Goal: Transaction & Acquisition: Purchase product/service

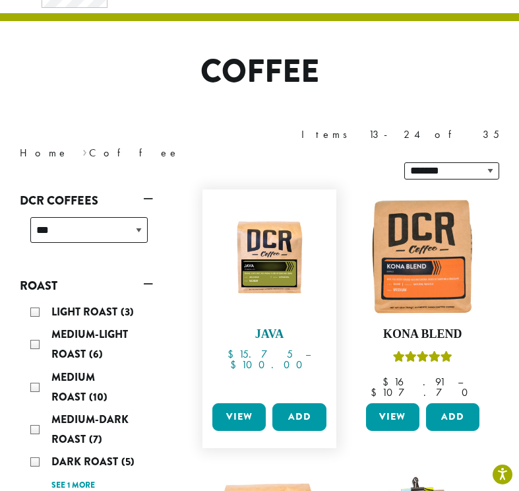
scroll to position [75, 0]
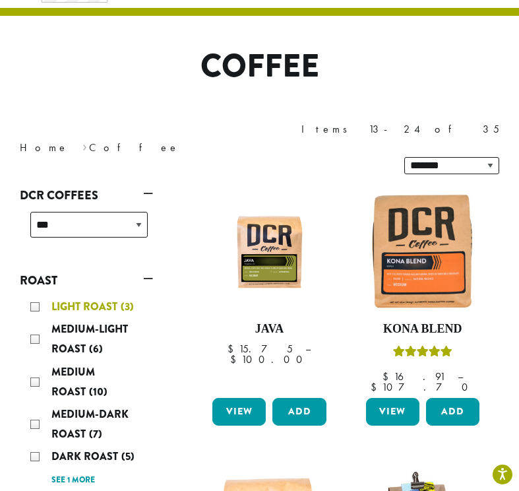
click at [35, 297] on div "Light Roast (3)" at bounding box center [88, 307] width 117 height 20
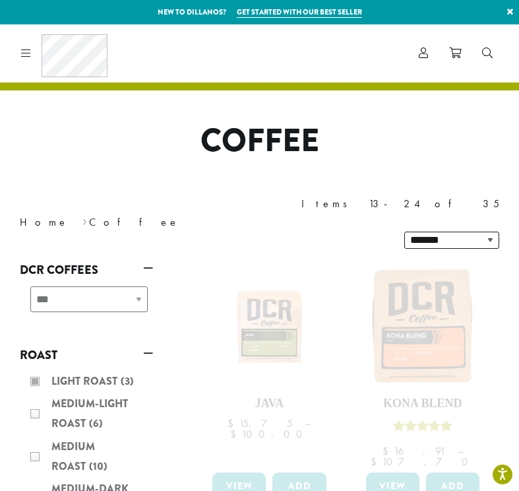
scroll to position [35, 0]
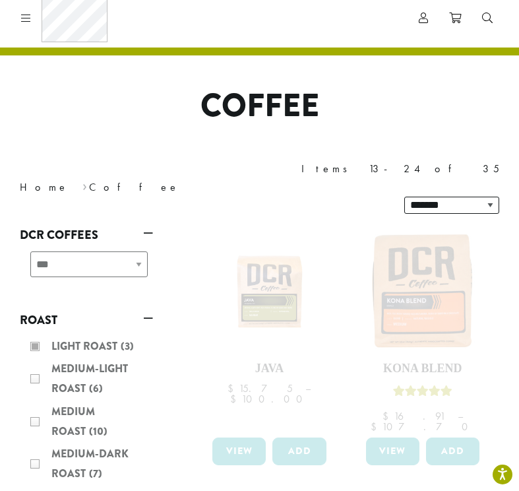
click at [34, 331] on div "Light Roast (3) Medium-Light Roast (6) Medium Roast (10) Medium-Dark Roast (7) …" at bounding box center [86, 432] width 133 height 203
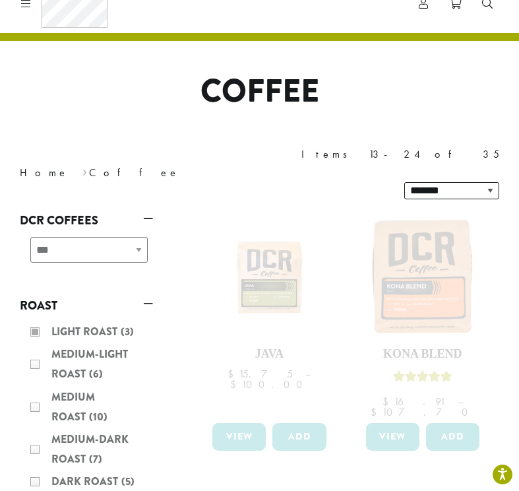
scroll to position [0, 0]
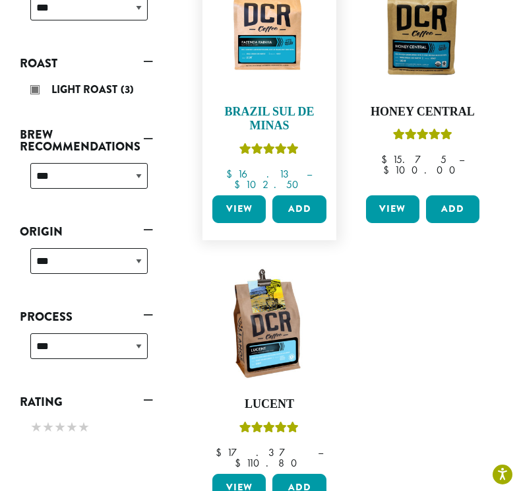
scroll to position [306, 0]
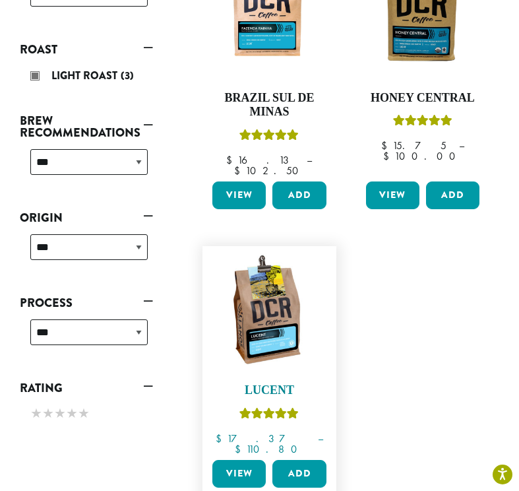
click at [271, 383] on h4 "Lucent" at bounding box center [269, 390] width 120 height 15
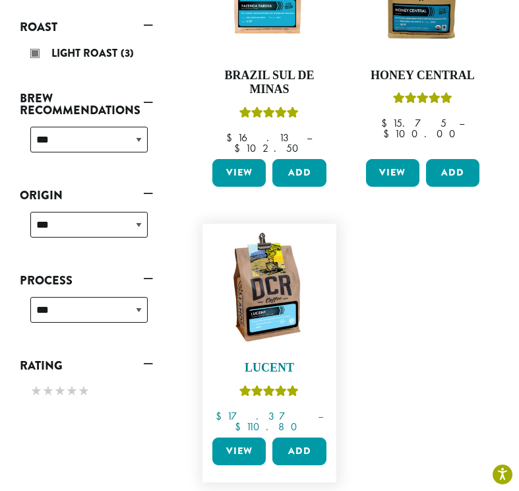
click at [268, 236] on img at bounding box center [269, 290] width 120 height 120
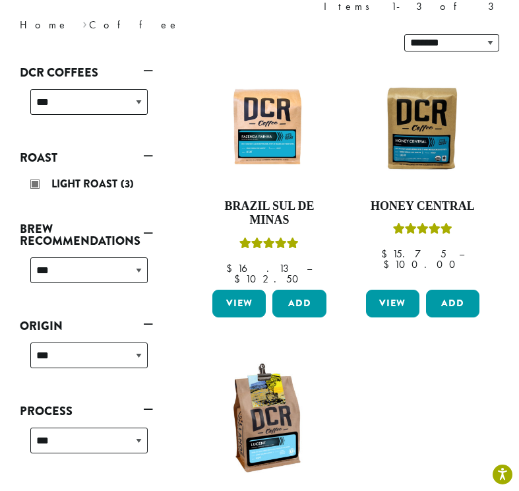
scroll to position [191, 0]
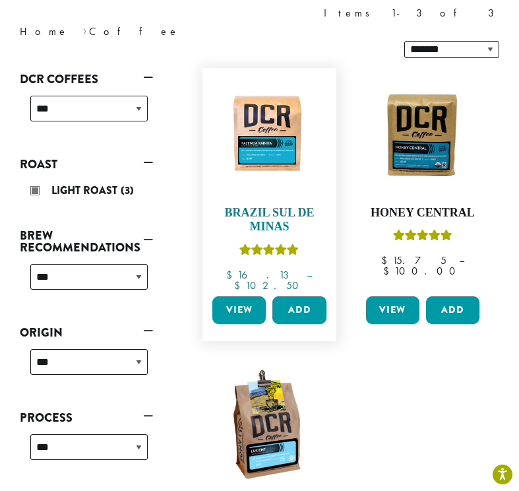
click at [258, 206] on h4 "Brazil Sul De Minas" at bounding box center [269, 220] width 120 height 28
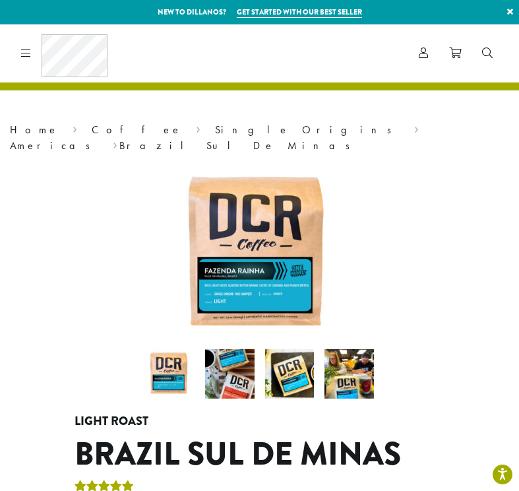
click at [229, 362] on img at bounding box center [230, 374] width 50 height 50
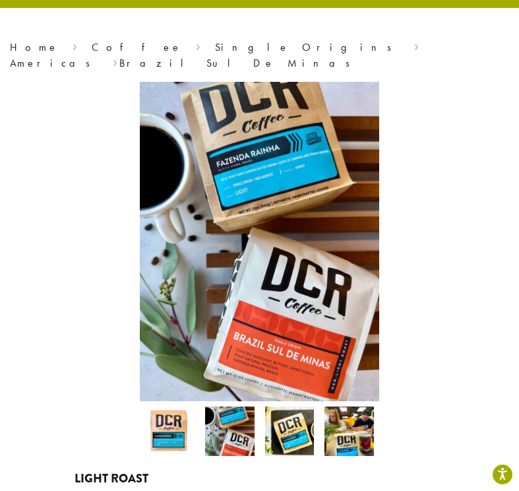
scroll to position [90, 0]
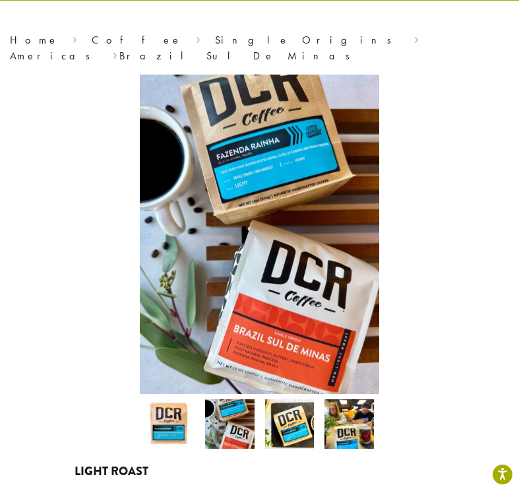
click at [295, 399] on img at bounding box center [290, 424] width 50 height 50
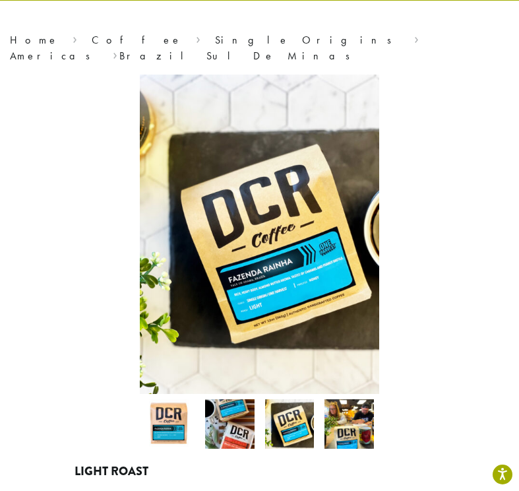
click at [330, 399] on img at bounding box center [350, 424] width 50 height 50
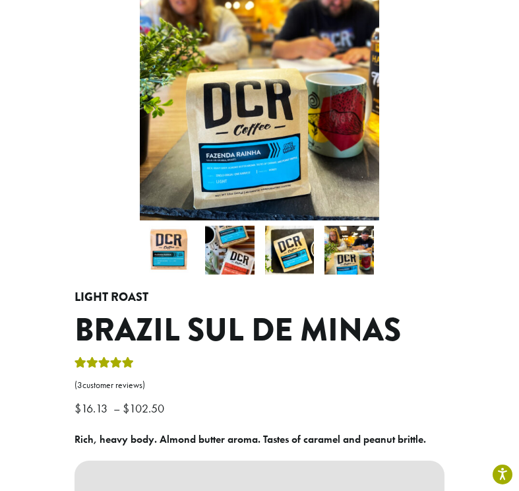
scroll to position [0, 0]
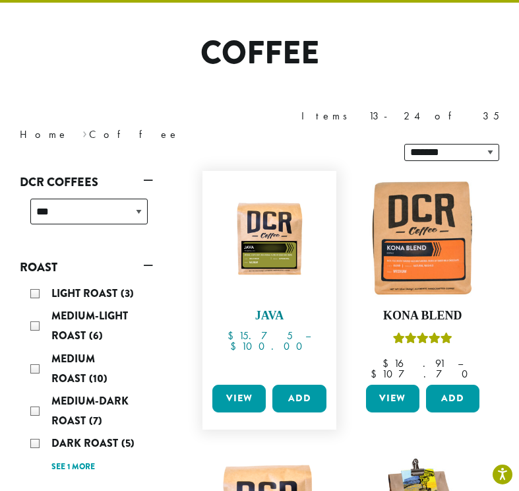
scroll to position [91, 0]
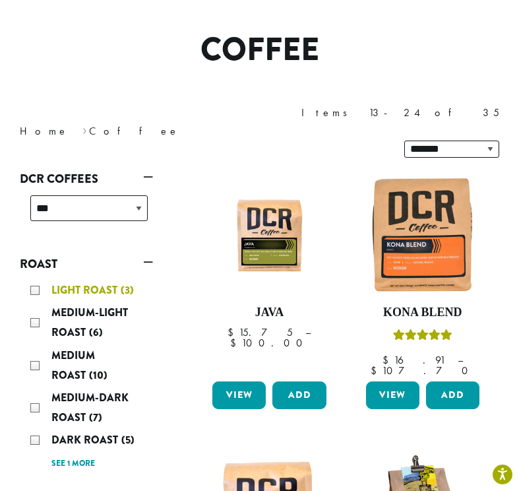
click at [38, 281] on div "Light Roast (3)" at bounding box center [88, 291] width 117 height 20
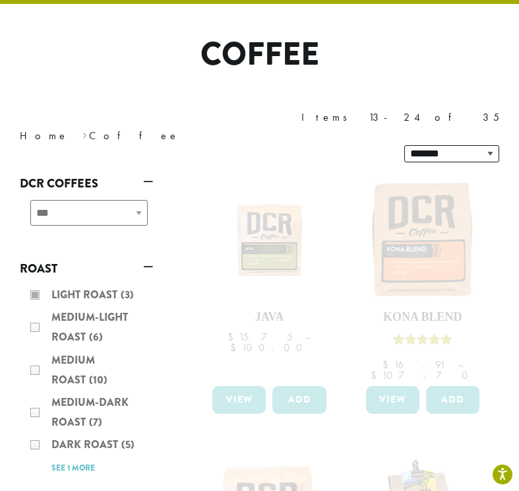
scroll to position [102, 0]
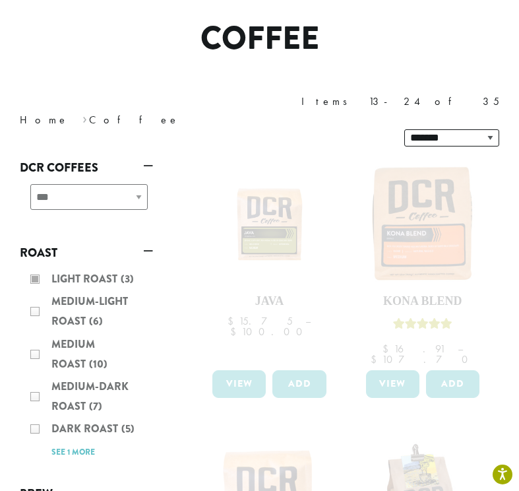
click at [34, 275] on div "Light Roast (3) Medium-Light Roast (6) Medium Roast (10) Medium-Dark Roast (7) …" at bounding box center [86, 365] width 133 height 203
click at [34, 280] on div "Light Roast (3) Medium-Light Roast (6) Medium Roast (10) Medium-Dark Roast (7) …" at bounding box center [86, 365] width 133 height 203
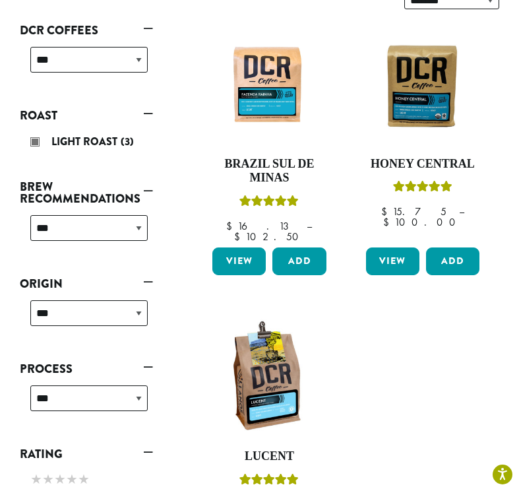
scroll to position [222, 0]
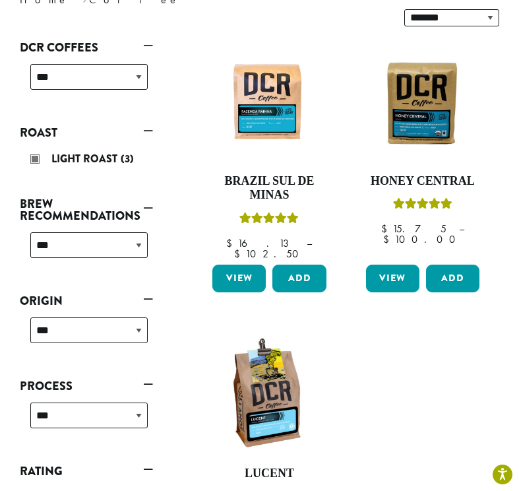
click at [148, 121] on link "Roast" at bounding box center [86, 132] width 133 height 22
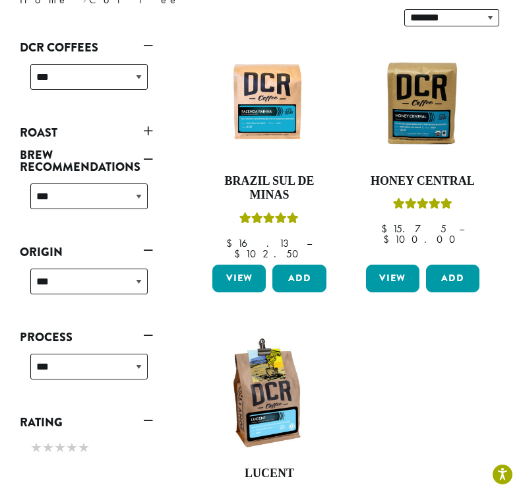
click at [148, 121] on link "Roast" at bounding box center [86, 132] width 133 height 22
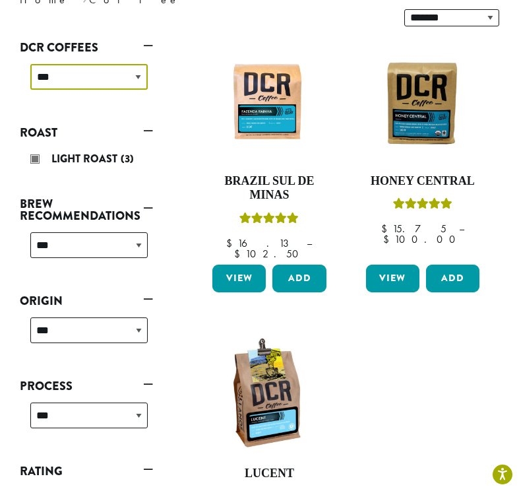
click at [133, 64] on select "**********" at bounding box center [88, 77] width 117 height 26
click at [30, 64] on select "**********" at bounding box center [88, 77] width 117 height 26
